Goal: Information Seeking & Learning: Find specific fact

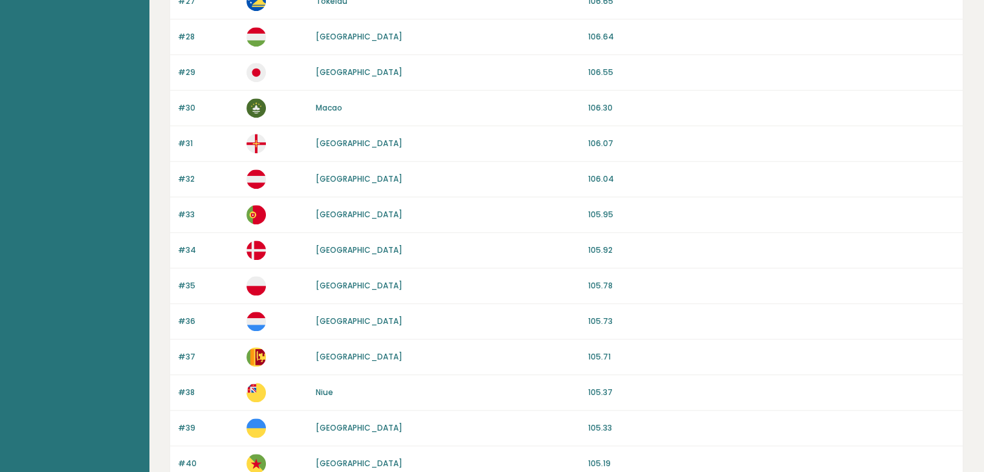
scroll to position [1203, 0]
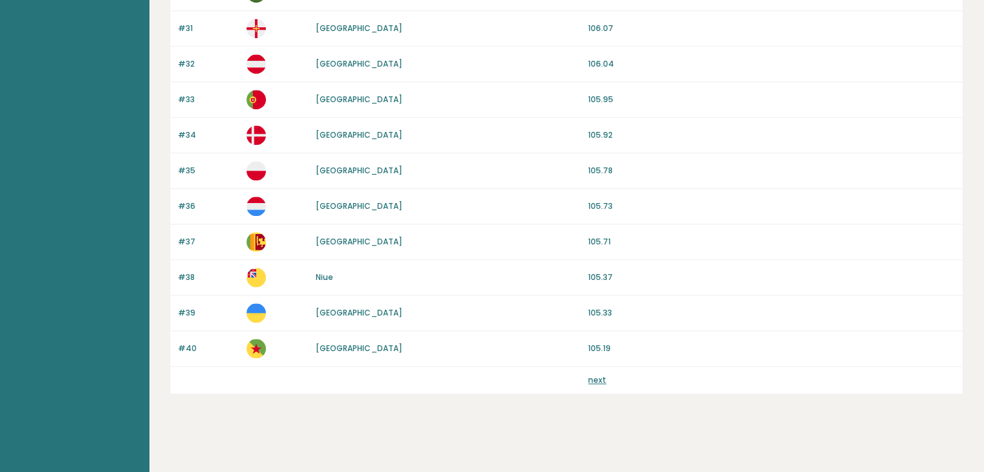
click at [595, 375] on link "next" at bounding box center [597, 380] width 18 height 11
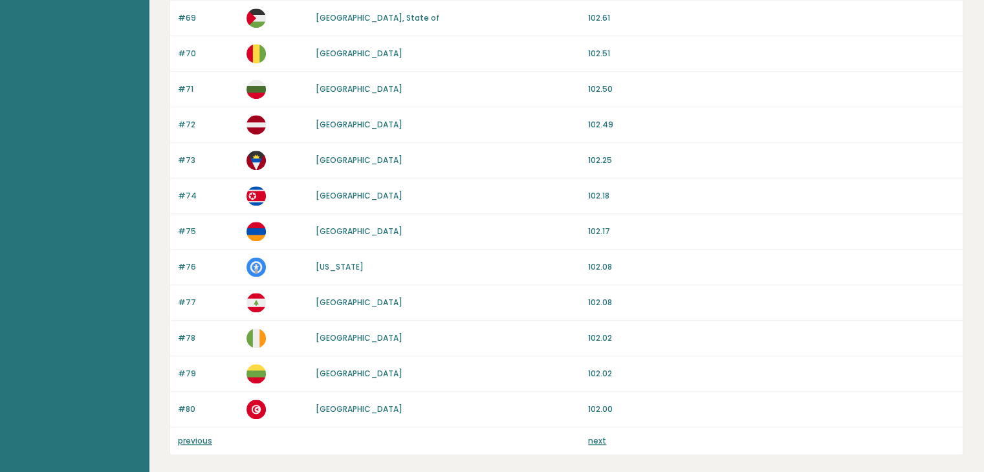
scroll to position [1203, 0]
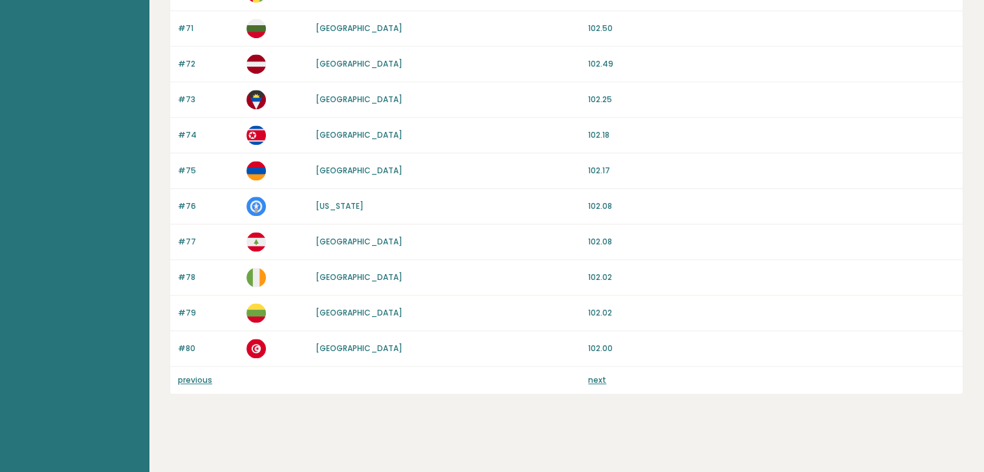
click at [593, 379] on link "next" at bounding box center [597, 380] width 18 height 11
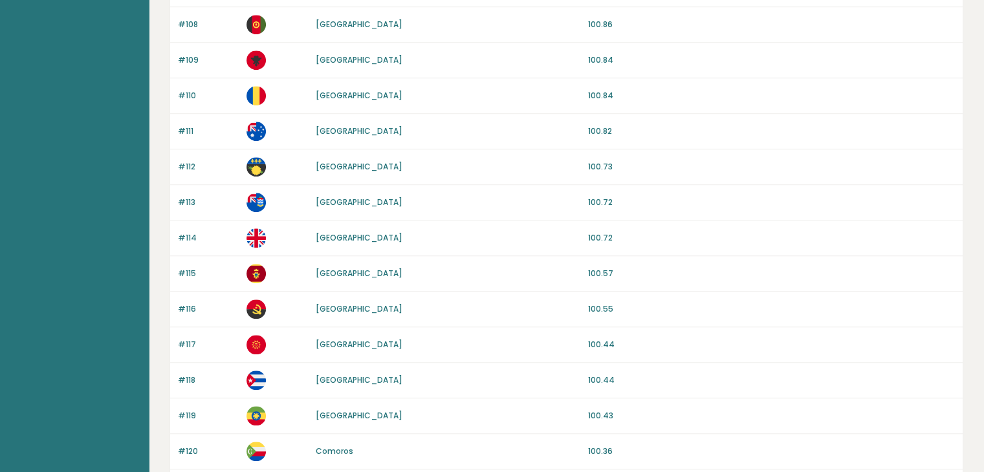
scroll to position [1203, 0]
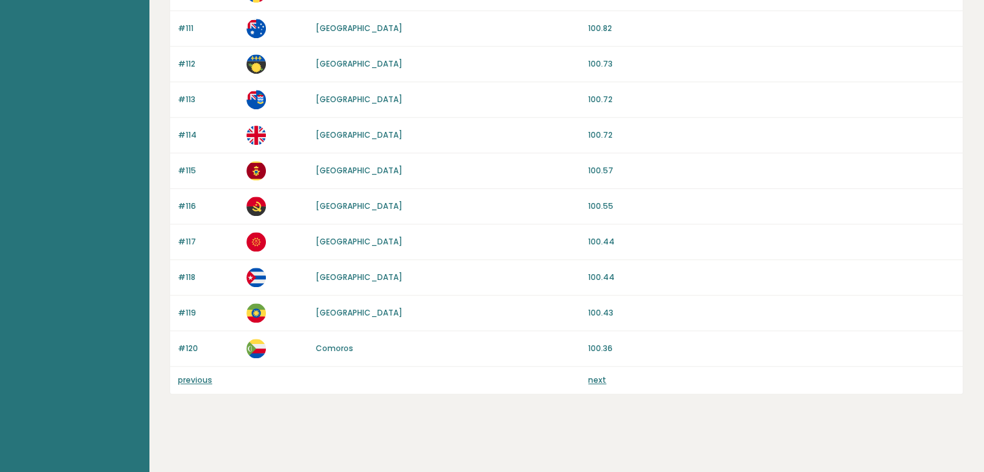
click at [601, 381] on div "previous next" at bounding box center [566, 380] width 793 height 27
click at [598, 379] on link "next" at bounding box center [597, 380] width 18 height 11
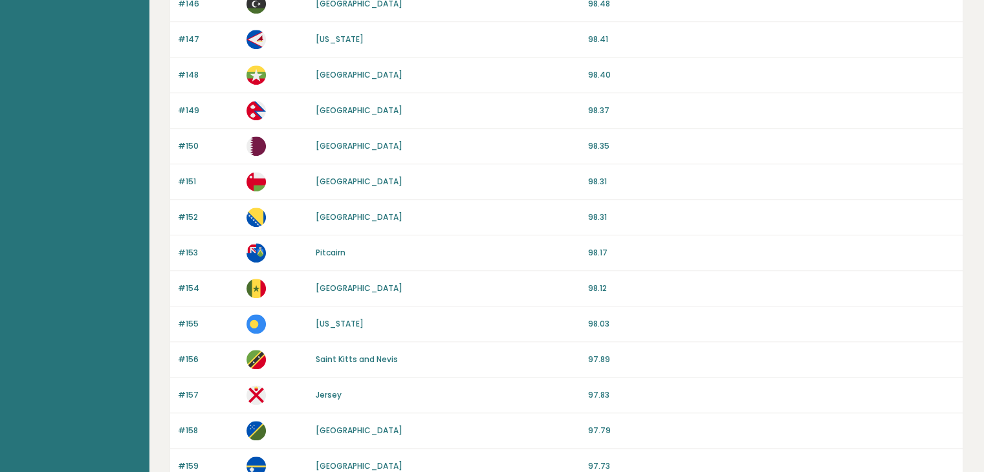
scroll to position [1203, 0]
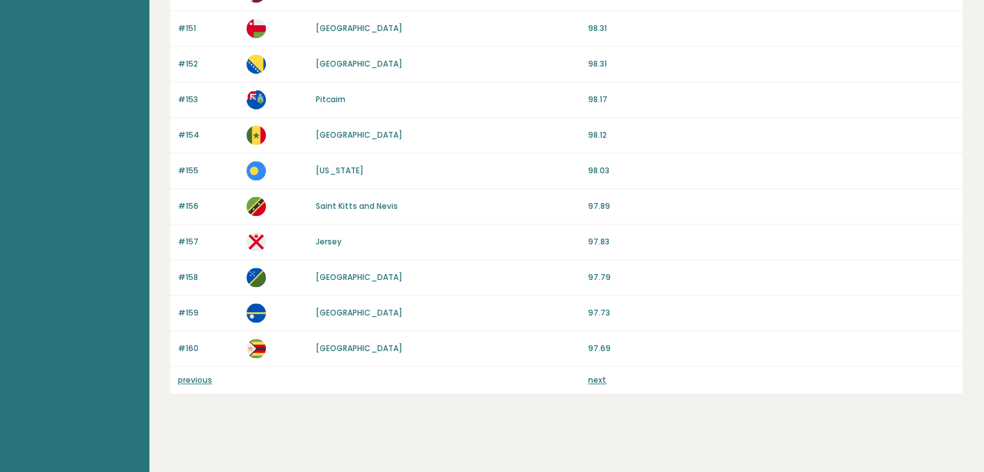
click at [600, 375] on link "next" at bounding box center [597, 380] width 18 height 11
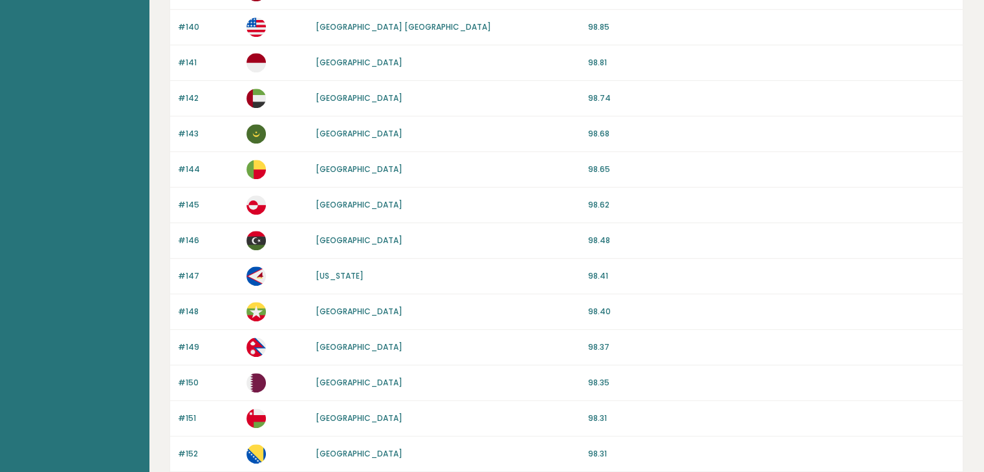
scroll to position [814, 0]
drag, startPoint x: 669, startPoint y: 358, endPoint x: 155, endPoint y: 338, distance: 514.3
click at [155, 338] on div "Average IQ scores per country It is important to remember that intelligence is …" at bounding box center [567, 26] width 836 height 1681
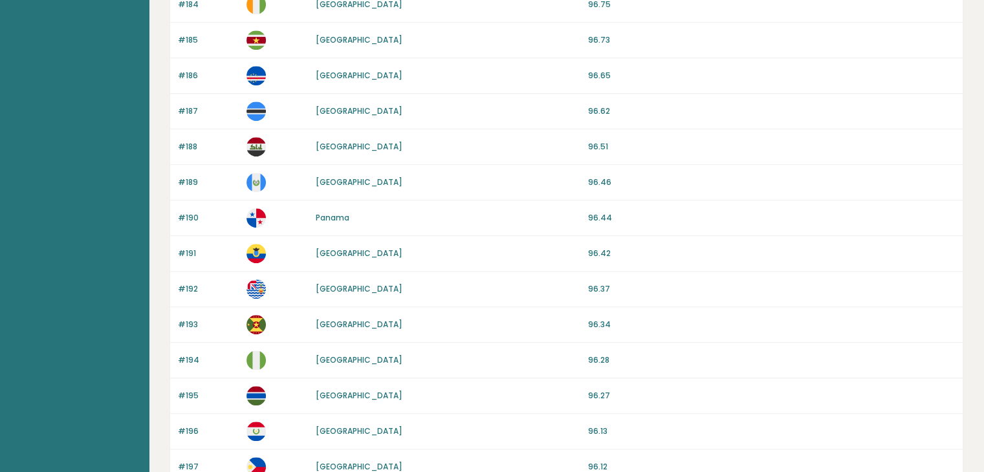
scroll to position [1203, 0]
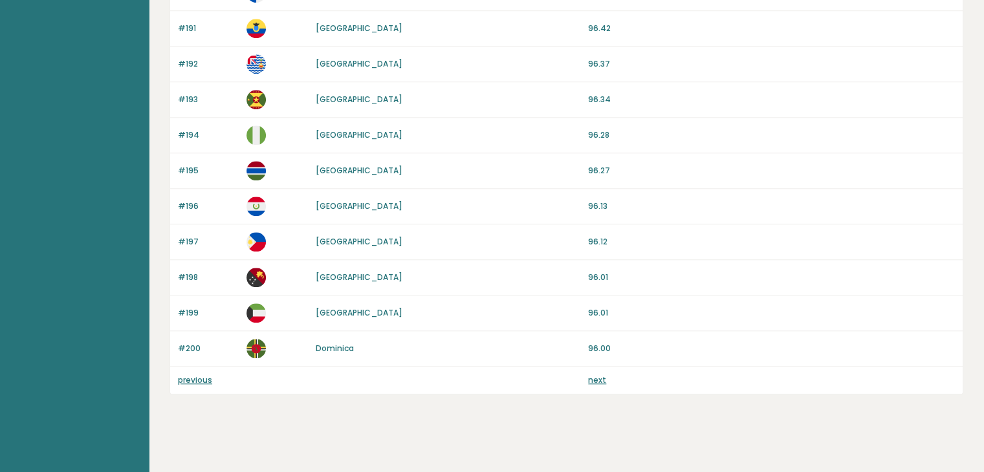
click at [599, 375] on link "next" at bounding box center [597, 380] width 18 height 11
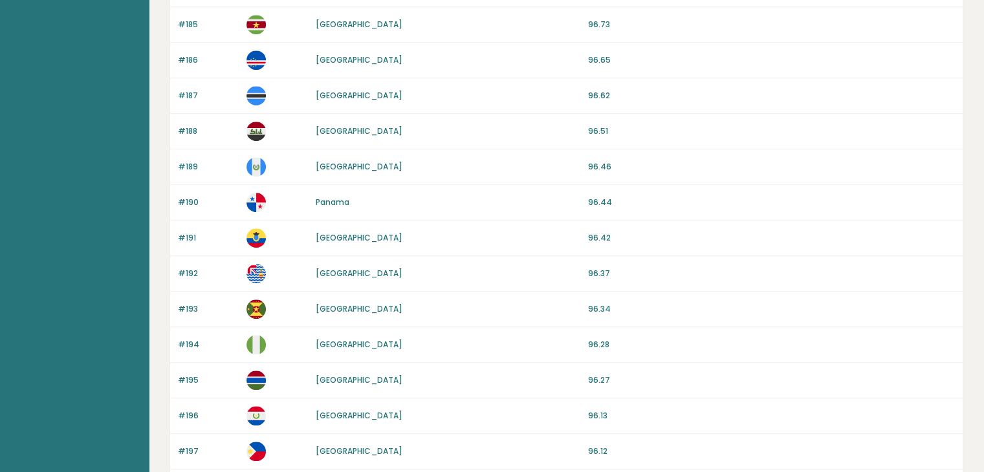
scroll to position [996, 0]
